Goal: Task Accomplishment & Management: Complete application form

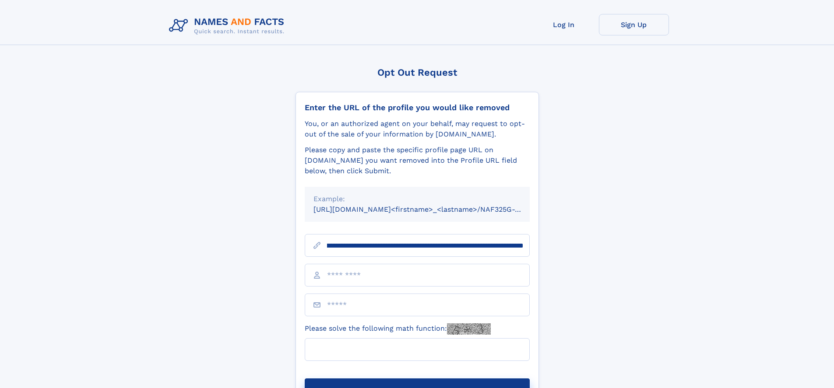
scroll to position [0, 95]
type input "**********"
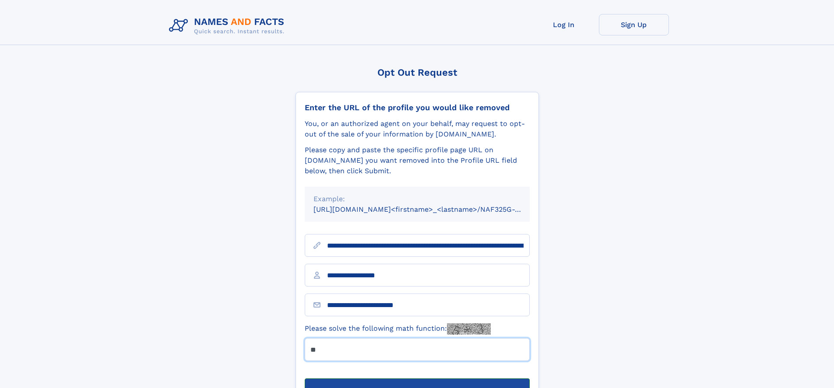
type input "**"
click at [417, 379] on button "Submit Opt Out Request" at bounding box center [417, 393] width 225 height 28
